Goal: Task Accomplishment & Management: Use online tool/utility

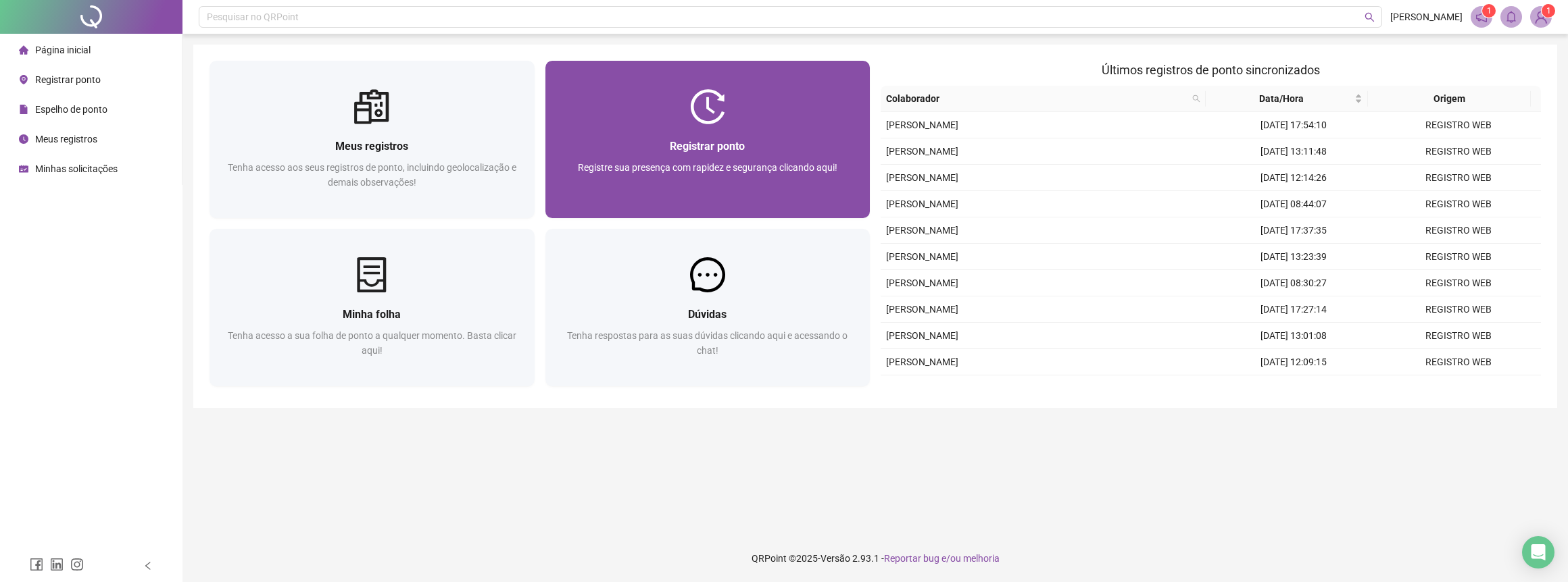
click at [711, 141] on span "Registrar ponto" at bounding box center [707, 146] width 75 height 13
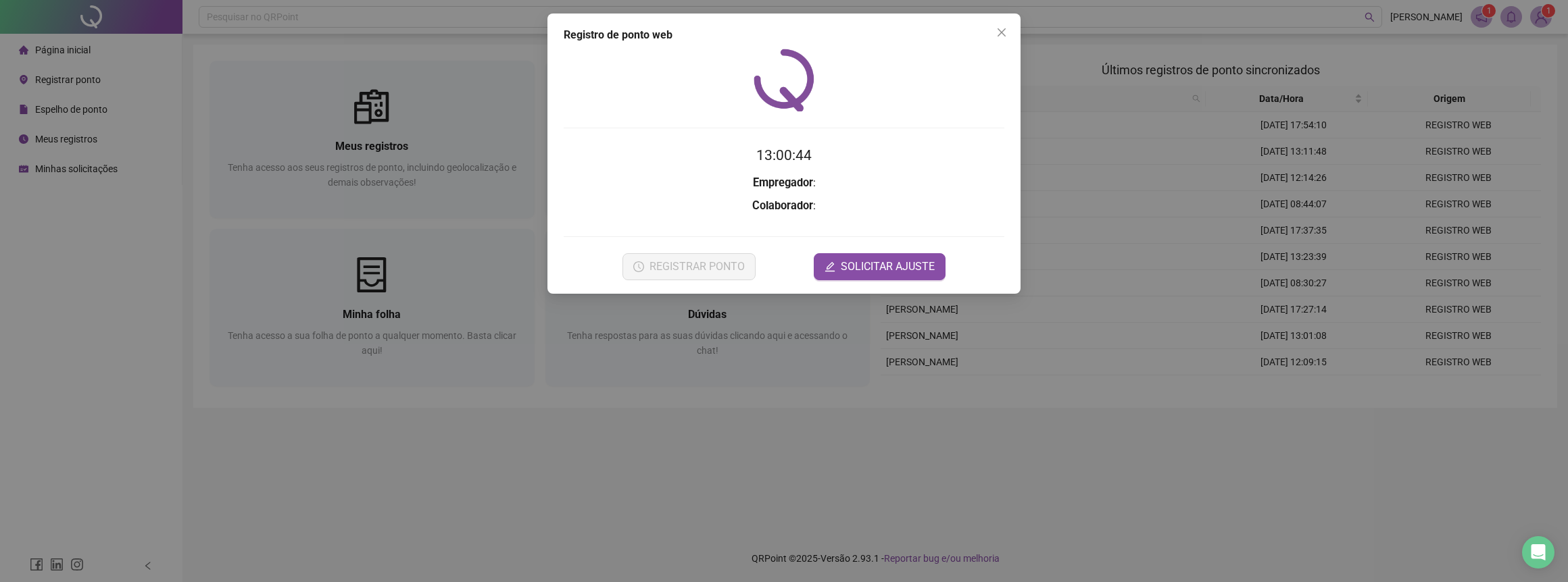
click at [540, 412] on div "Registro de ponto web 13:00:44 Empregador : Colaborador : REGISTRAR PONTO SOLIC…" at bounding box center [784, 291] width 1568 height 582
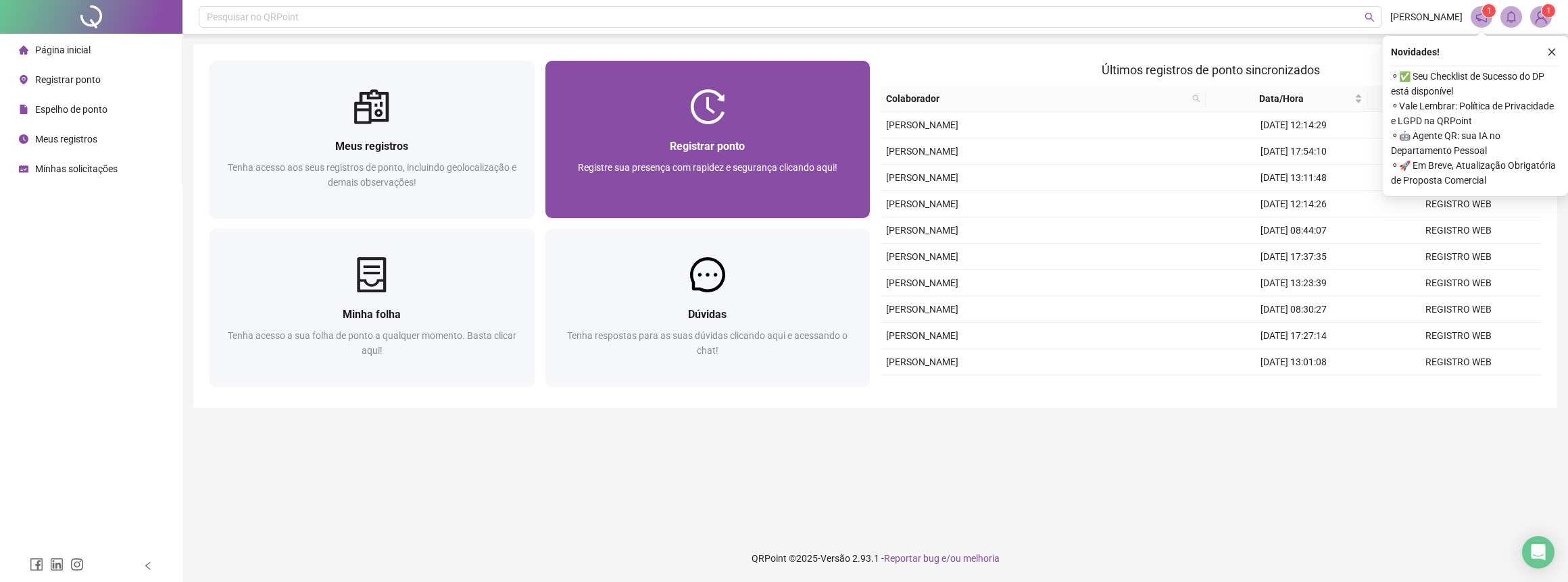
click at [747, 139] on div "Registrar ponto" at bounding box center [708, 146] width 293 height 17
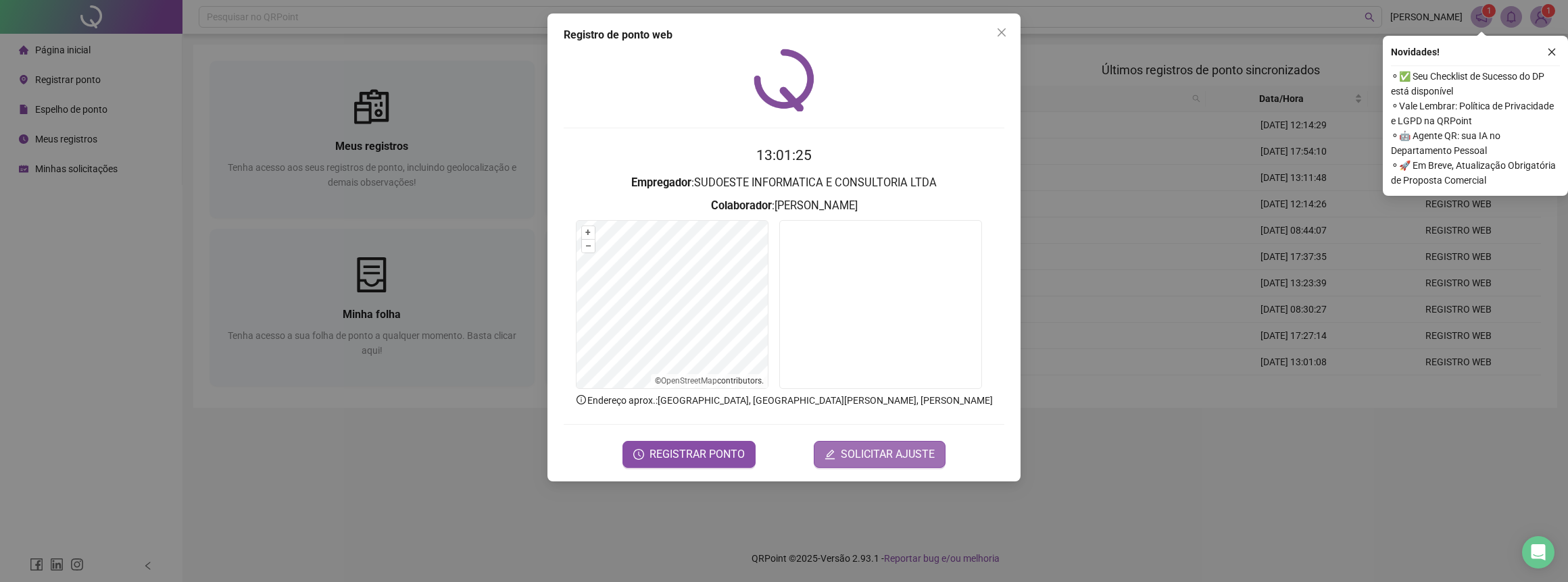
click at [866, 456] on span "SOLICITAR AJUSTE" at bounding box center [888, 455] width 94 height 16
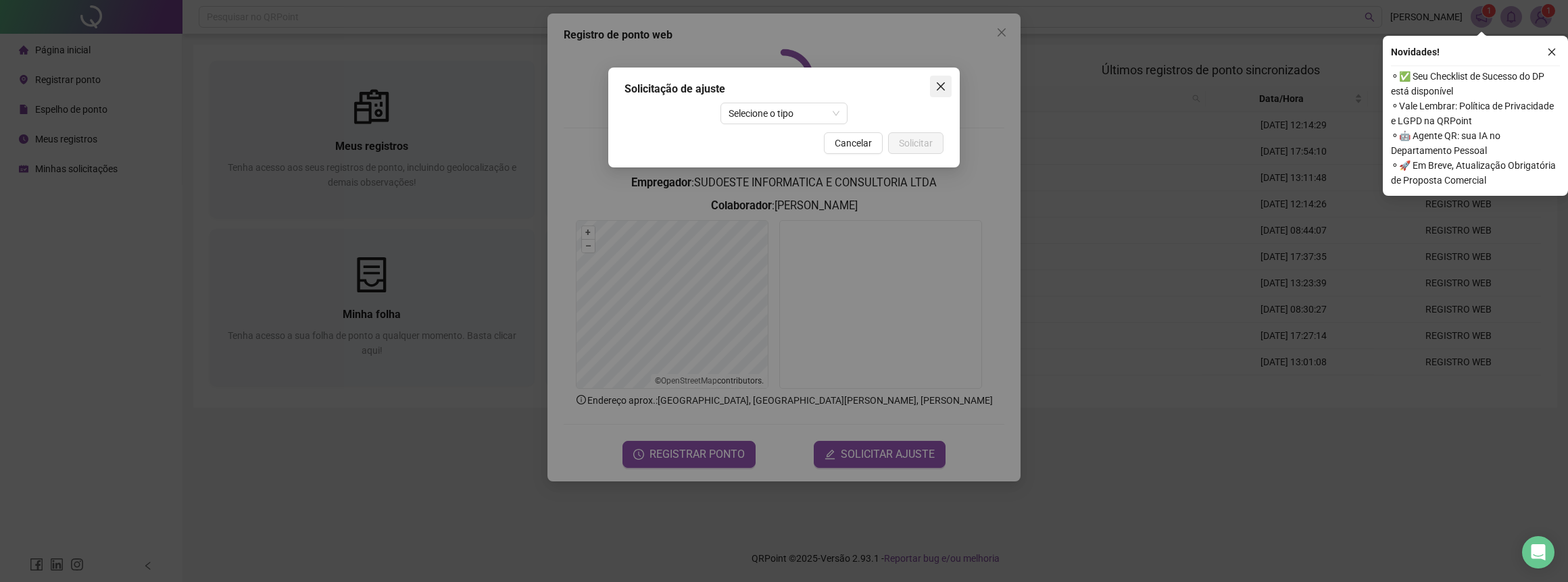
click at [943, 78] on button "Close" at bounding box center [941, 86] width 22 height 22
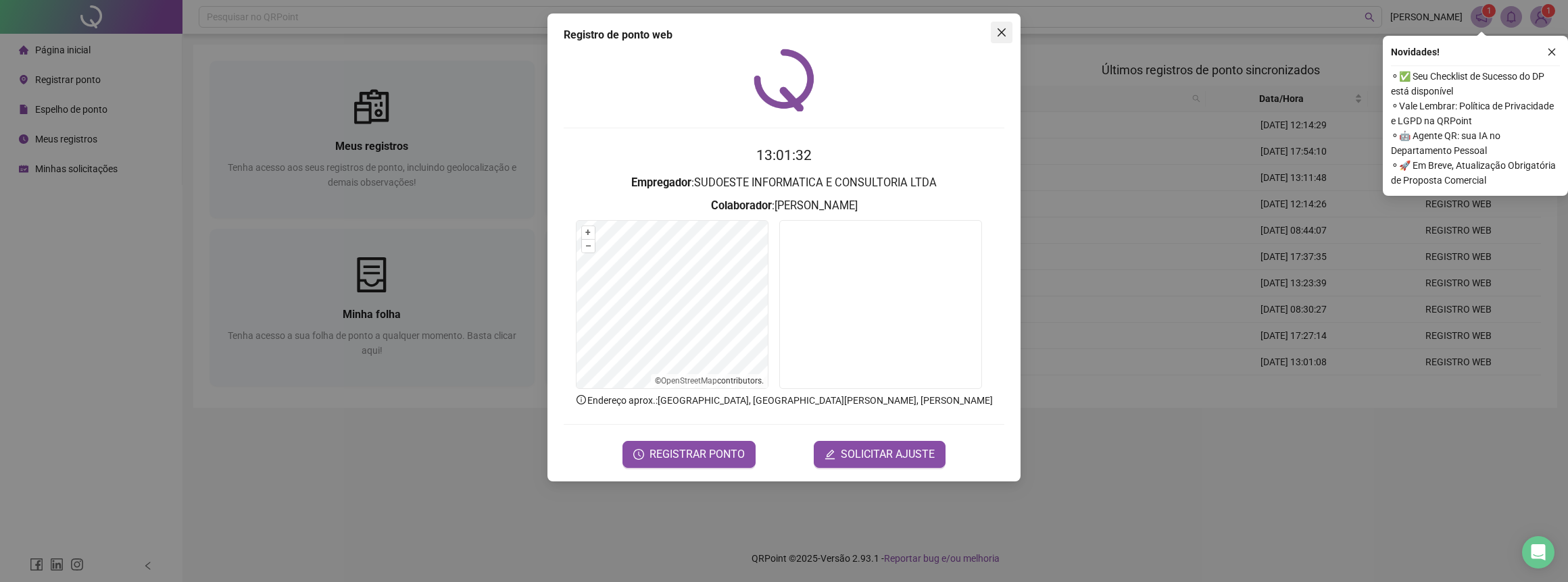
click at [1003, 37] on icon "close" at bounding box center [1002, 32] width 11 height 11
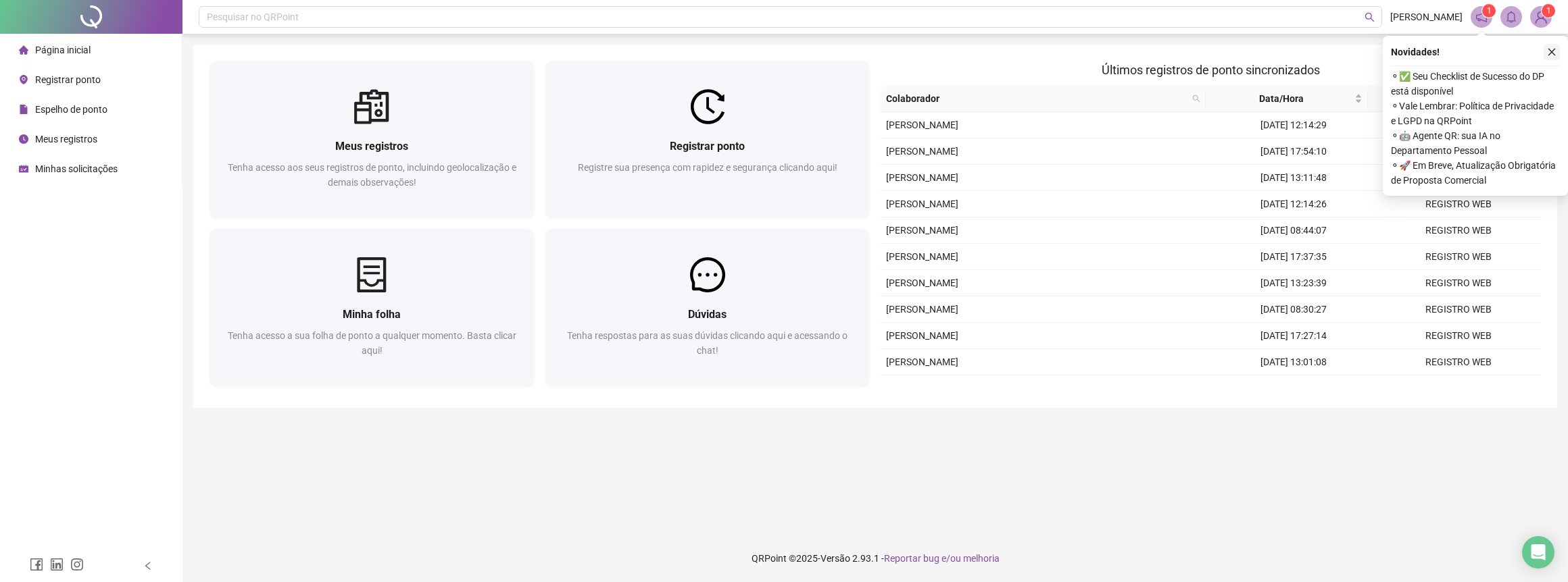
click at [1554, 50] on icon "close" at bounding box center [1552, 51] width 9 height 9
